Goal: Task Accomplishment & Management: Manage account settings

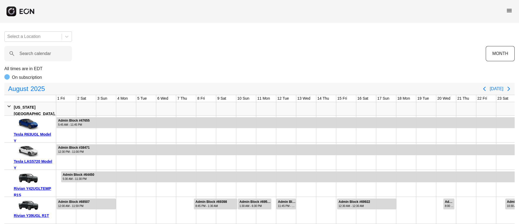
click at [512, 9] on span "menu" at bounding box center [509, 10] width 6 height 6
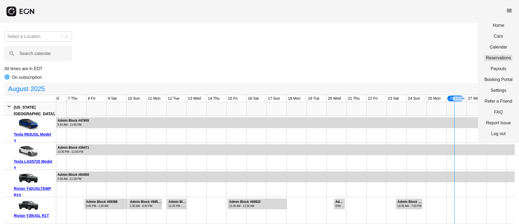
click at [496, 59] on link "Reservations" at bounding box center [498, 58] width 28 height 6
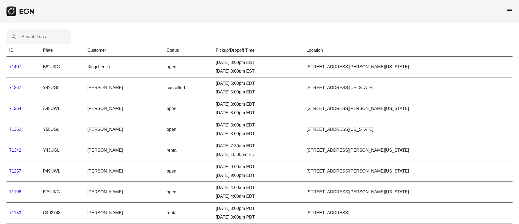
click at [31, 36] on label "Search Trips" at bounding box center [34, 37] width 24 height 6
click at [31, 36] on Trips "Search Trips" at bounding box center [38, 36] width 64 height 15
paste Trips "*****"
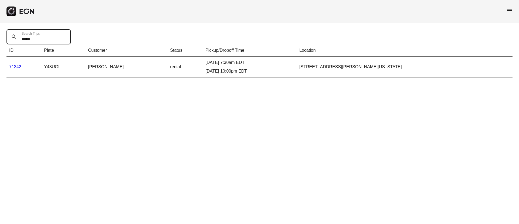
type Trips "*****"
click at [15, 64] on td "71342" at bounding box center [23, 66] width 35 height 21
click at [15, 65] on link "71342" at bounding box center [15, 66] width 12 height 5
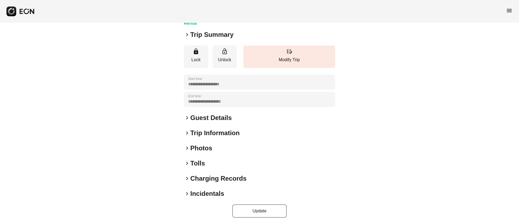
scroll to position [46, 0]
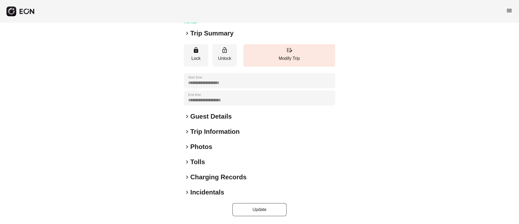
click at [221, 149] on div "keyboard_arrow_right Photos" at bounding box center [259, 146] width 151 height 9
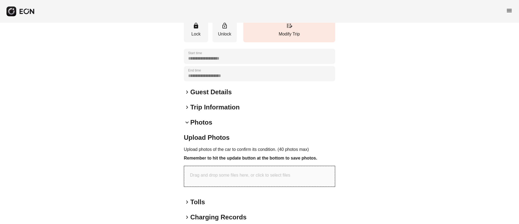
scroll to position [111, 0]
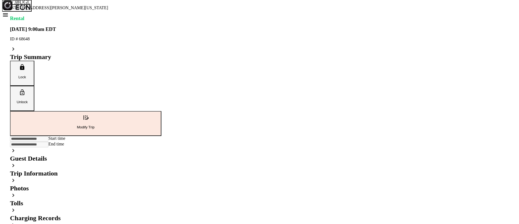
scroll to position [46, 0]
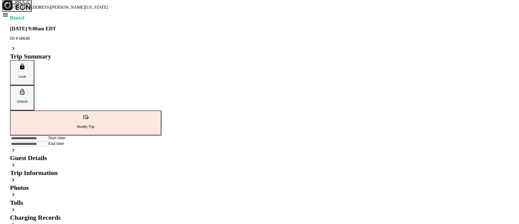
click at [161, 176] on div "keyboard_arrow_right Photos" at bounding box center [85, 183] width 151 height 15
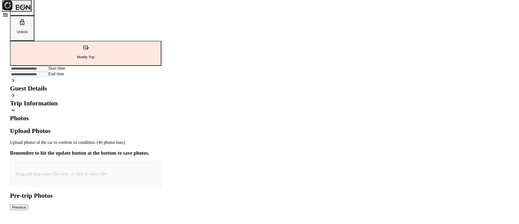
scroll to position [161, 0]
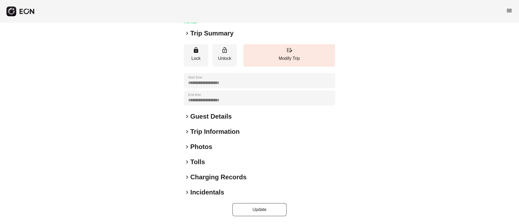
click at [229, 146] on div "keyboard_arrow_right Photos" at bounding box center [259, 146] width 151 height 9
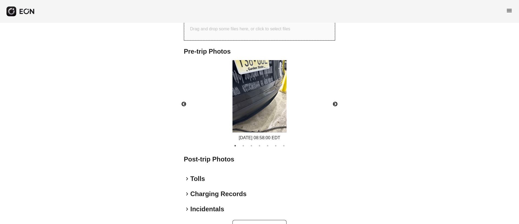
scroll to position [233, 0]
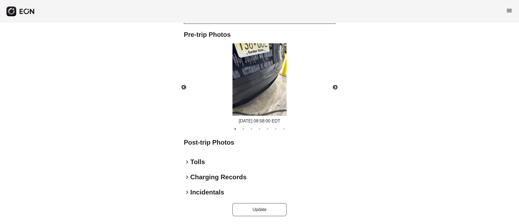
click at [255, 76] on img at bounding box center [259, 79] width 54 height 72
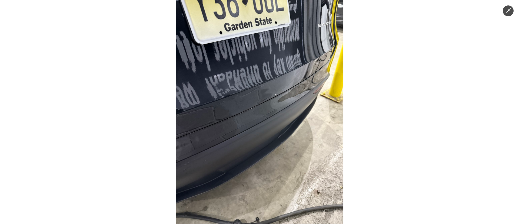
click at [256, 76] on img at bounding box center [260, 112] width 168 height 224
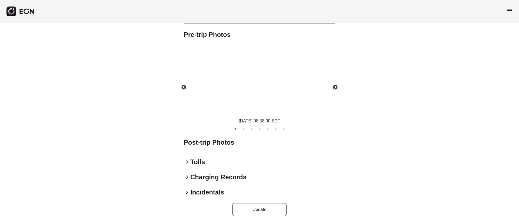
click at [256, 76] on img at bounding box center [259, 79] width 54 height 72
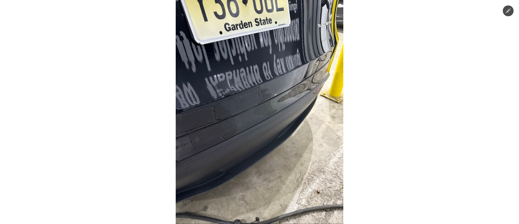
click at [256, 76] on img at bounding box center [260, 112] width 168 height 224
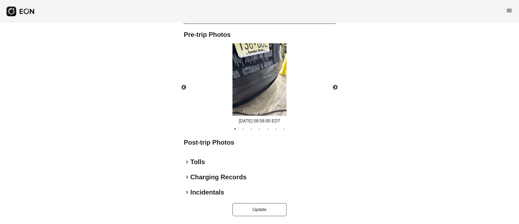
click at [259, 58] on img at bounding box center [259, 79] width 54 height 72
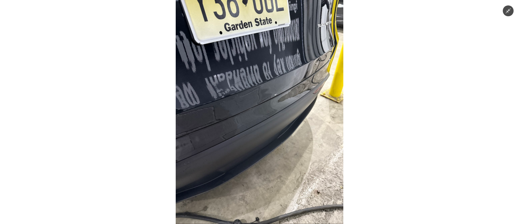
click at [259, 58] on img at bounding box center [260, 112] width 168 height 224
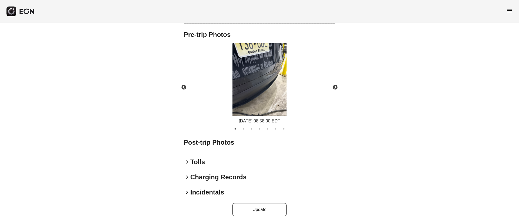
click at [259, 58] on img at bounding box center [259, 79] width 54 height 72
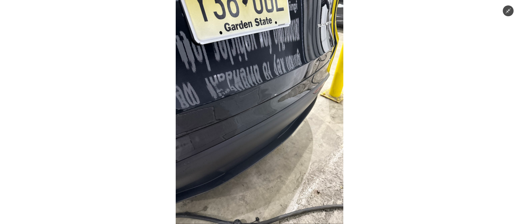
click at [259, 58] on img at bounding box center [260, 112] width 168 height 224
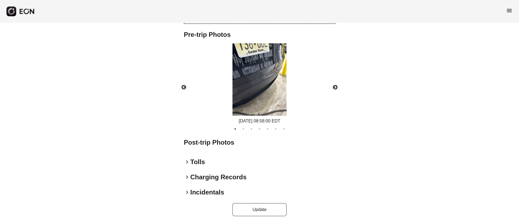
click at [259, 58] on img at bounding box center [259, 79] width 54 height 72
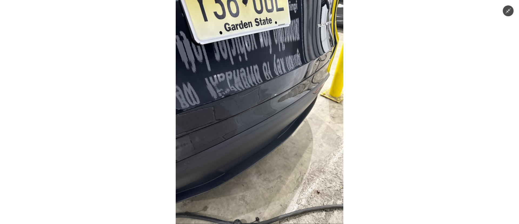
click at [259, 58] on img at bounding box center [260, 112] width 168 height 224
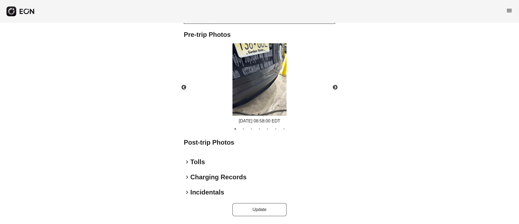
click at [259, 63] on img at bounding box center [259, 79] width 54 height 72
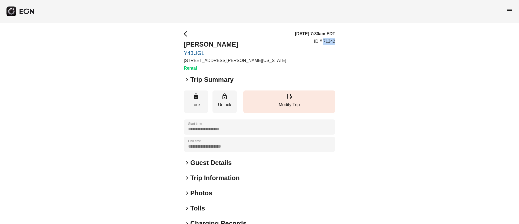
drag, startPoint x: 323, startPoint y: 42, endPoint x: 339, endPoint y: 40, distance: 16.1
click at [339, 40] on div "**********" at bounding box center [259, 146] width 519 height 247
copy p "71342"
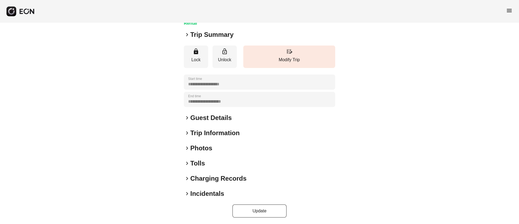
scroll to position [46, 0]
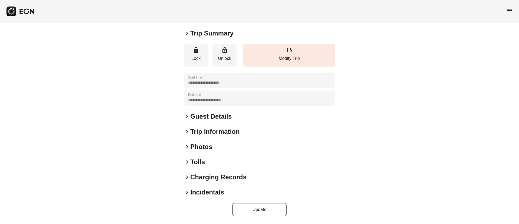
click at [224, 147] on div "keyboard_arrow_right Photos" at bounding box center [259, 146] width 151 height 9
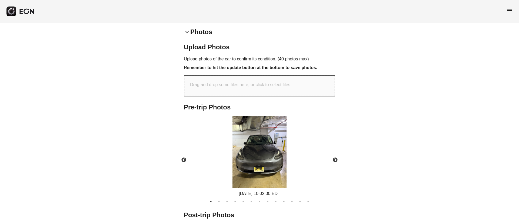
scroll to position [161, 0]
click at [266, 156] on img at bounding box center [259, 151] width 54 height 72
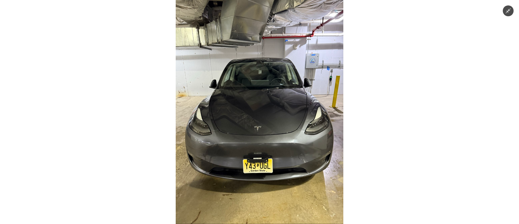
click at [266, 157] on img at bounding box center [260, 112] width 168 height 224
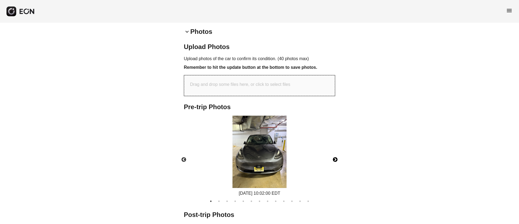
click at [339, 156] on button "Next" at bounding box center [335, 159] width 19 height 19
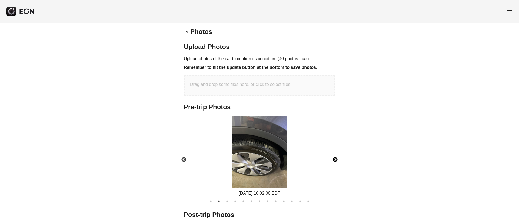
click at [336, 160] on button "Next" at bounding box center [335, 159] width 19 height 19
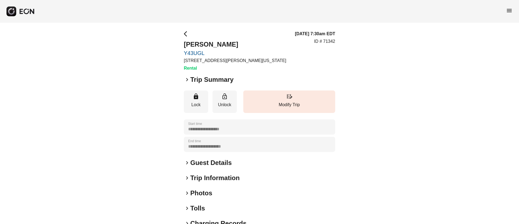
click at [221, 192] on div "keyboard_arrow_right Photos" at bounding box center [259, 192] width 151 height 9
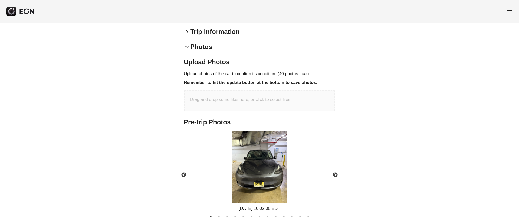
scroll to position [162, 0]
